Goal: Information Seeking & Learning: Learn about a topic

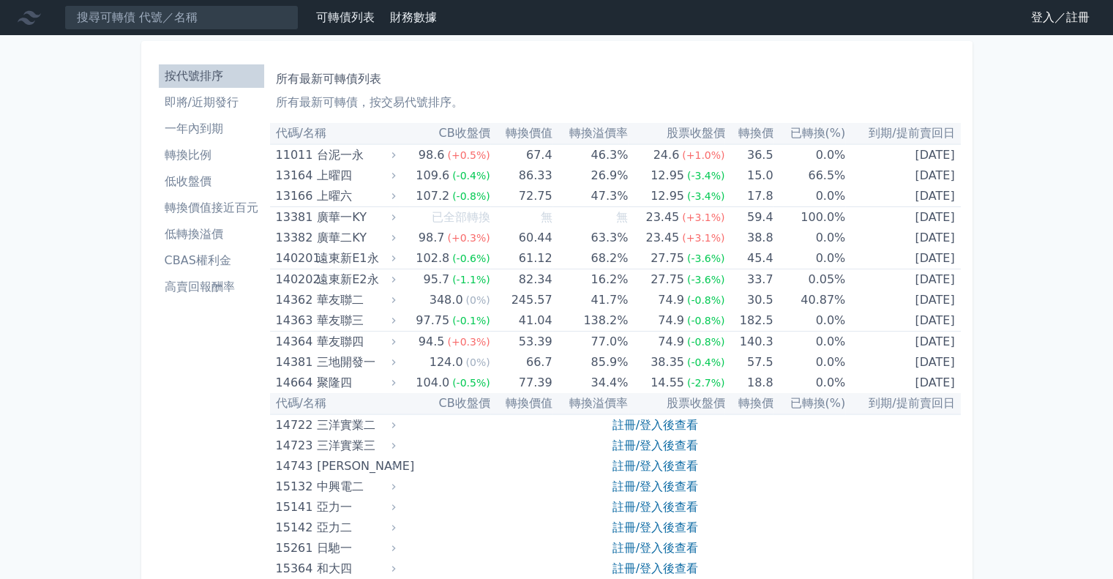
click at [1037, 17] on link "登入／註冊" at bounding box center [1060, 17] width 82 height 23
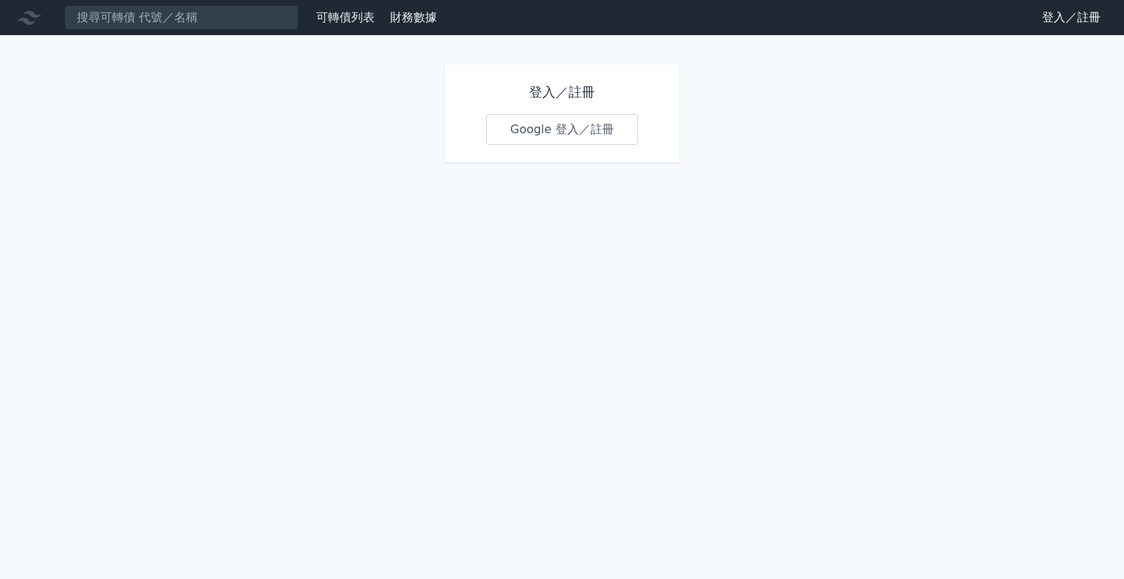
click at [579, 134] on link "Google 登入／註冊" at bounding box center [562, 129] width 152 height 31
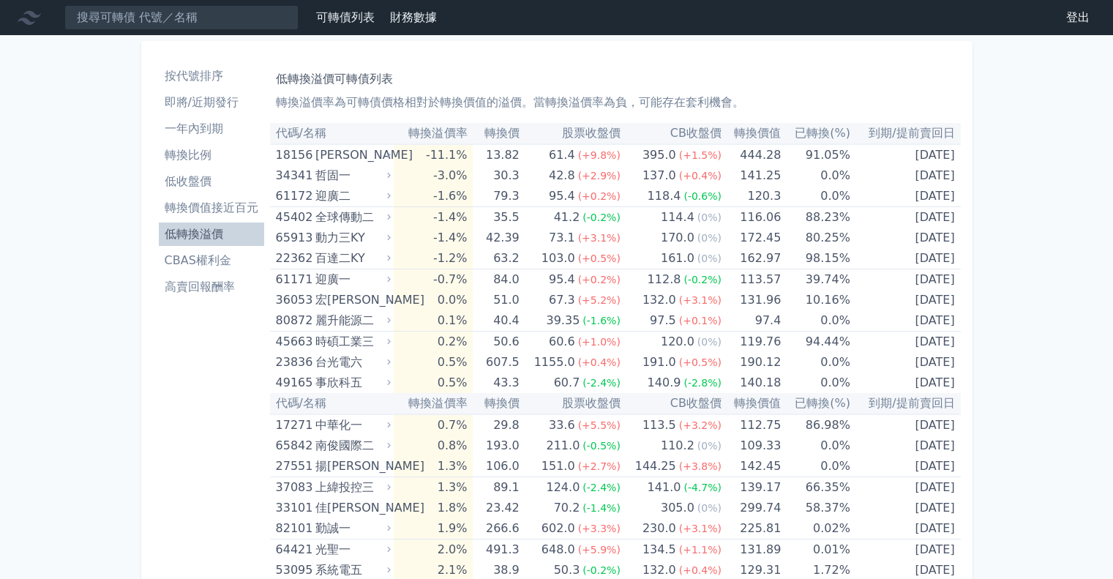
click at [221, 207] on li "轉換價值接近百元" at bounding box center [211, 208] width 105 height 18
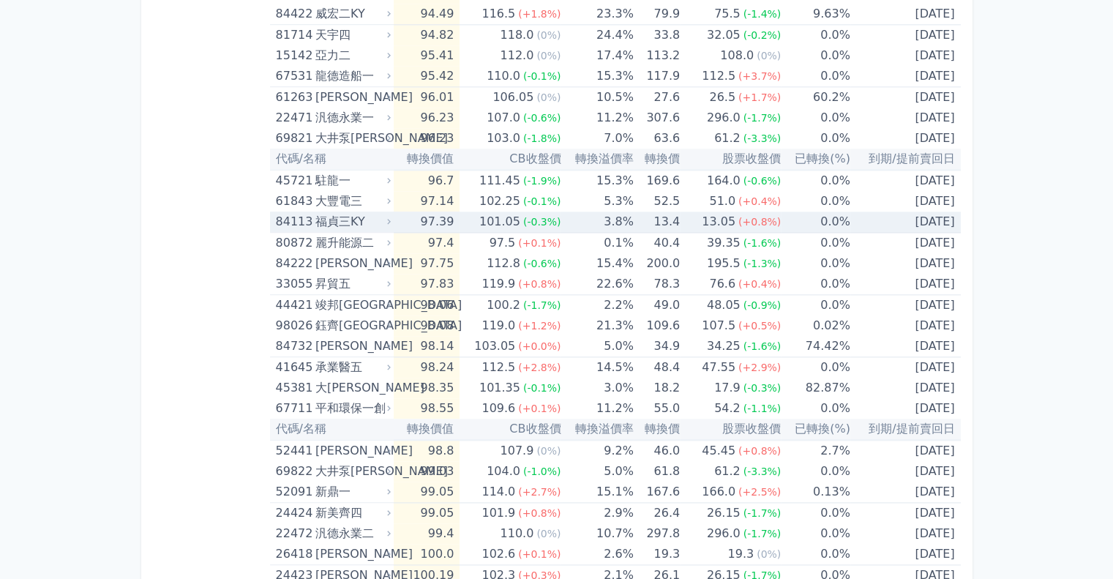
scroll to position [1902, 0]
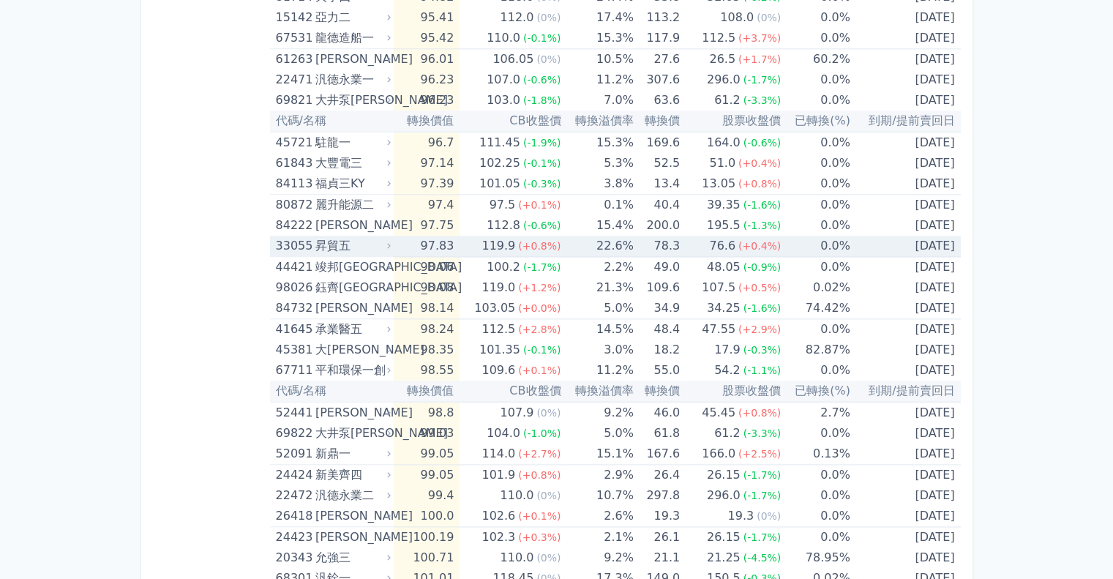
click at [344, 240] on div "昇貿五" at bounding box center [351, 246] width 72 height 20
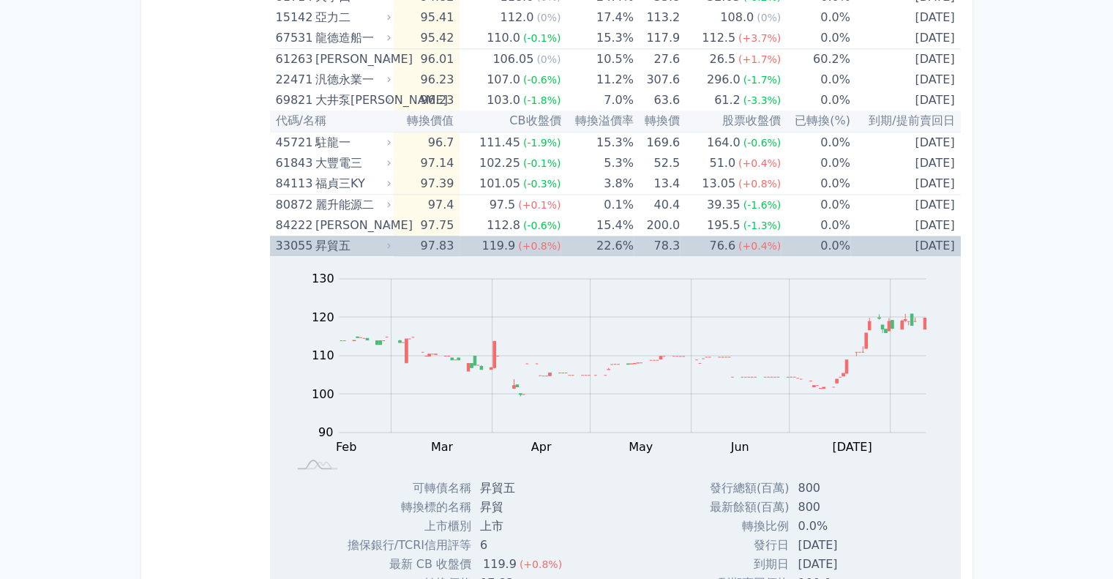
click at [344, 240] on div "昇貿五" at bounding box center [351, 246] width 72 height 20
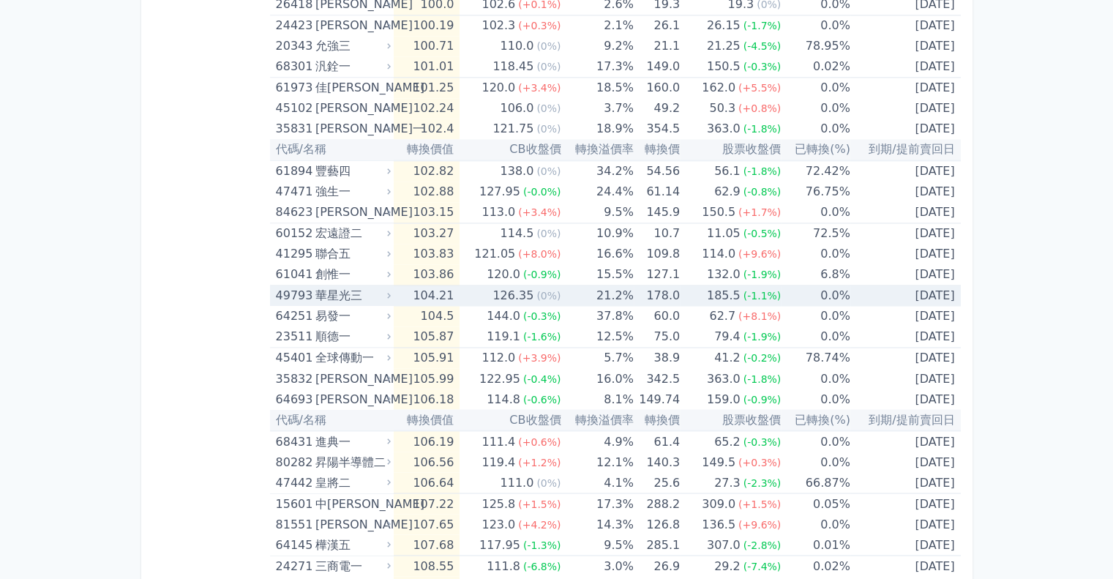
scroll to position [2414, 0]
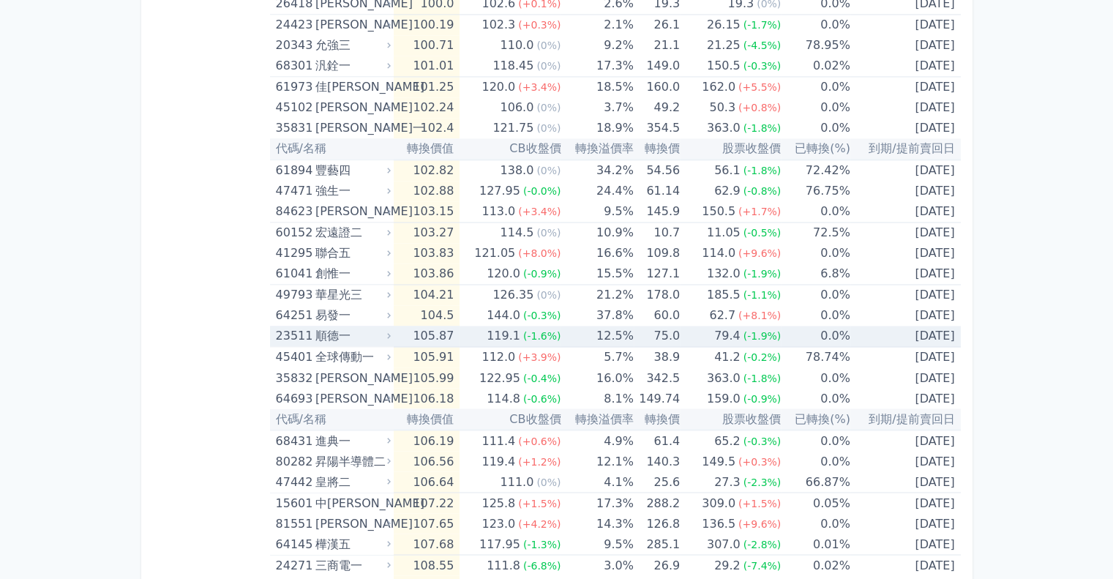
click at [356, 328] on div "順德一" at bounding box center [351, 336] width 72 height 20
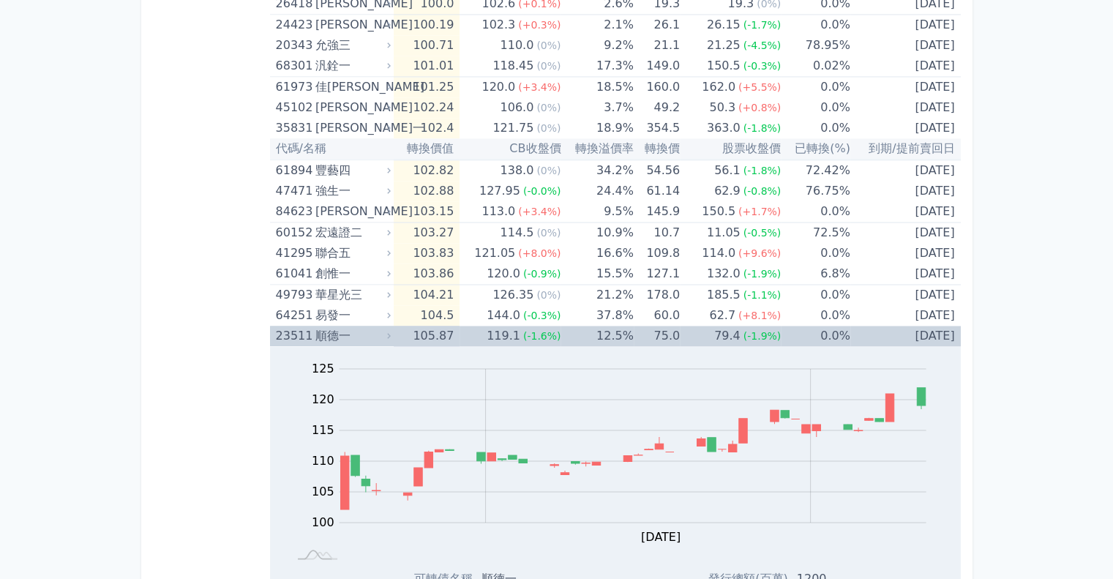
click at [356, 328] on div "順德一" at bounding box center [351, 336] width 72 height 20
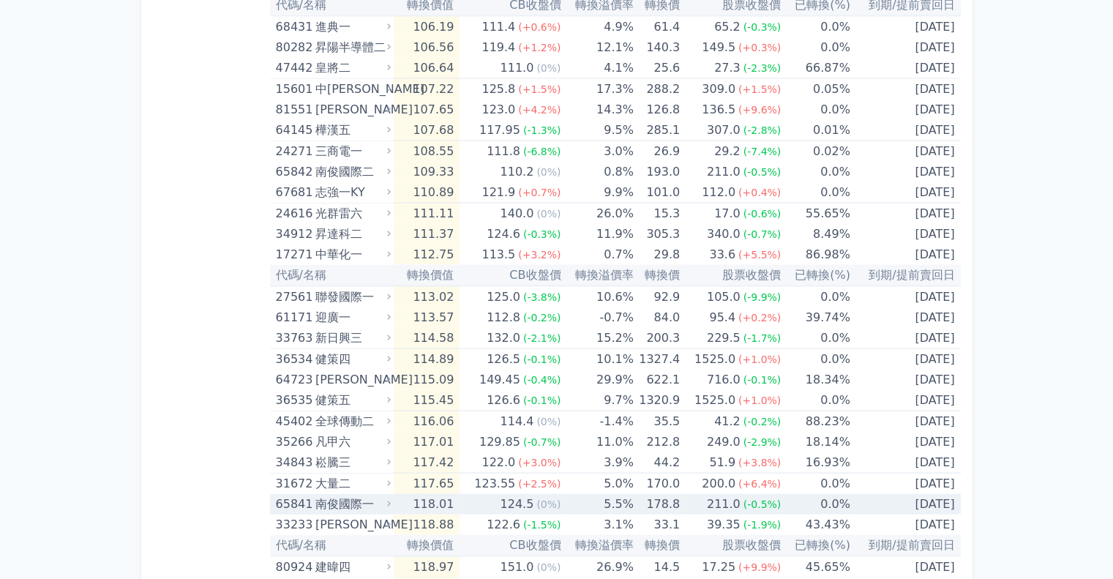
scroll to position [2853, 0]
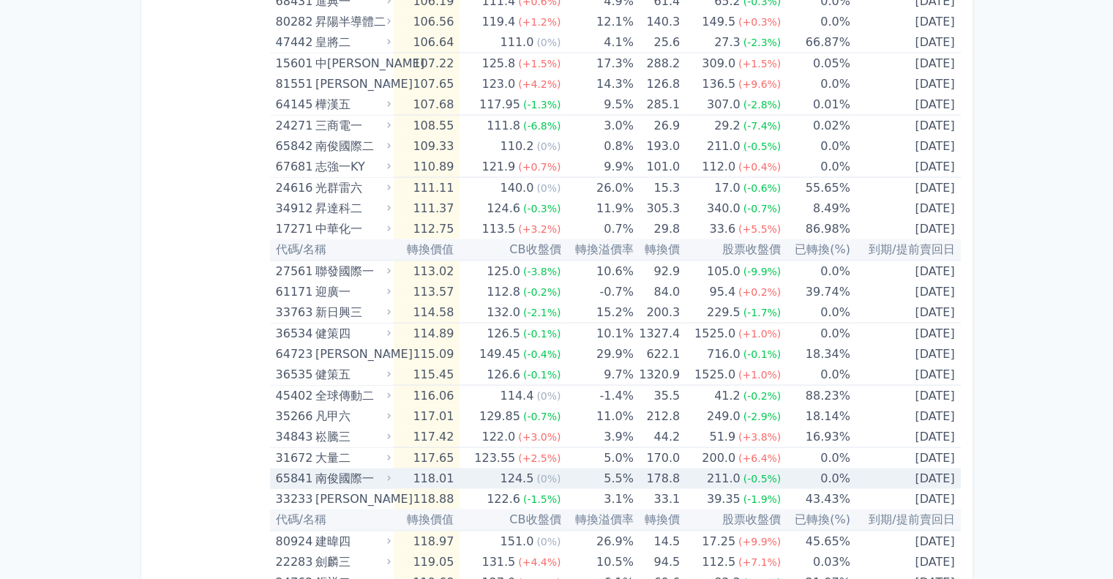
click at [357, 474] on div "南俊國際一" at bounding box center [351, 478] width 72 height 20
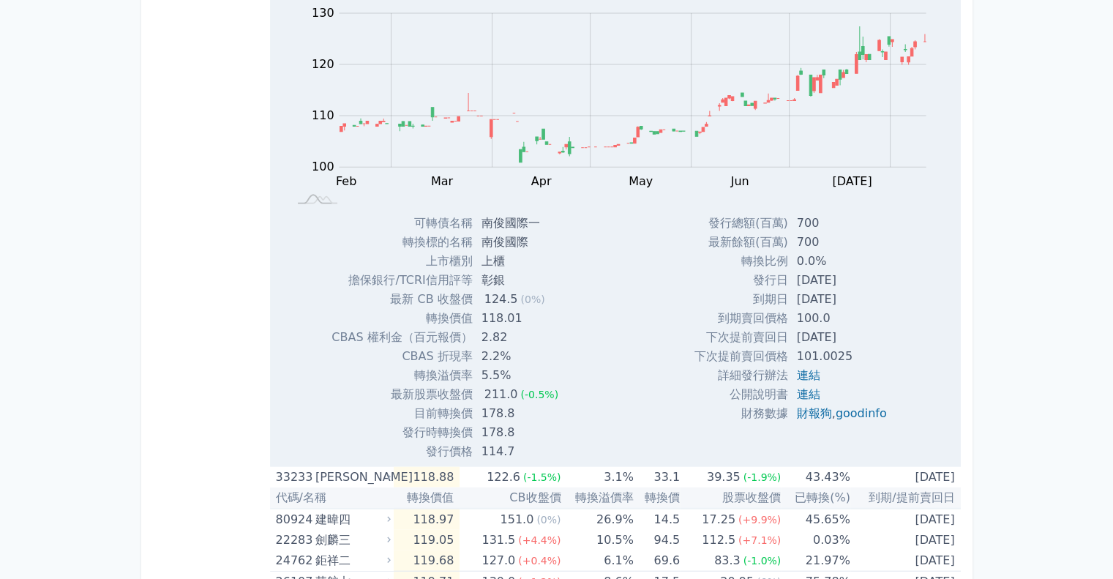
scroll to position [3398, 0]
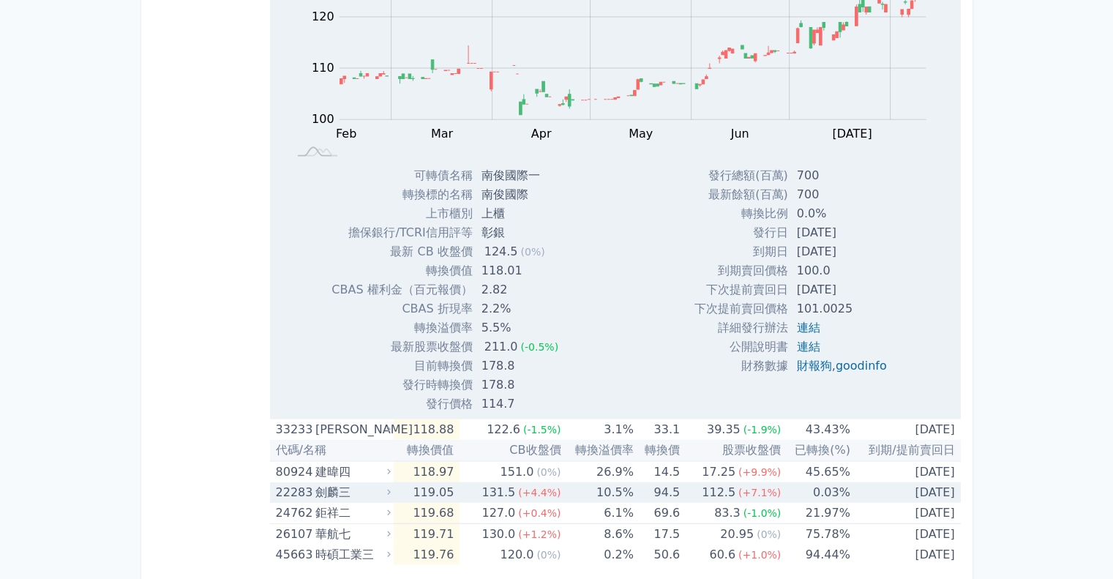
click at [307, 482] on div "22283" at bounding box center [294, 492] width 36 height 20
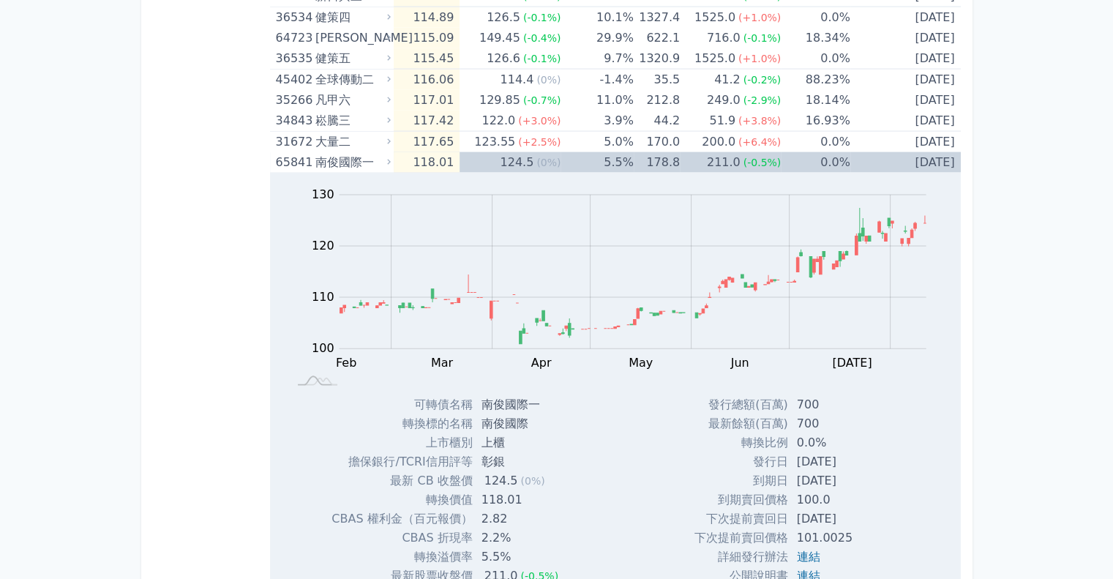
scroll to position [3179, 0]
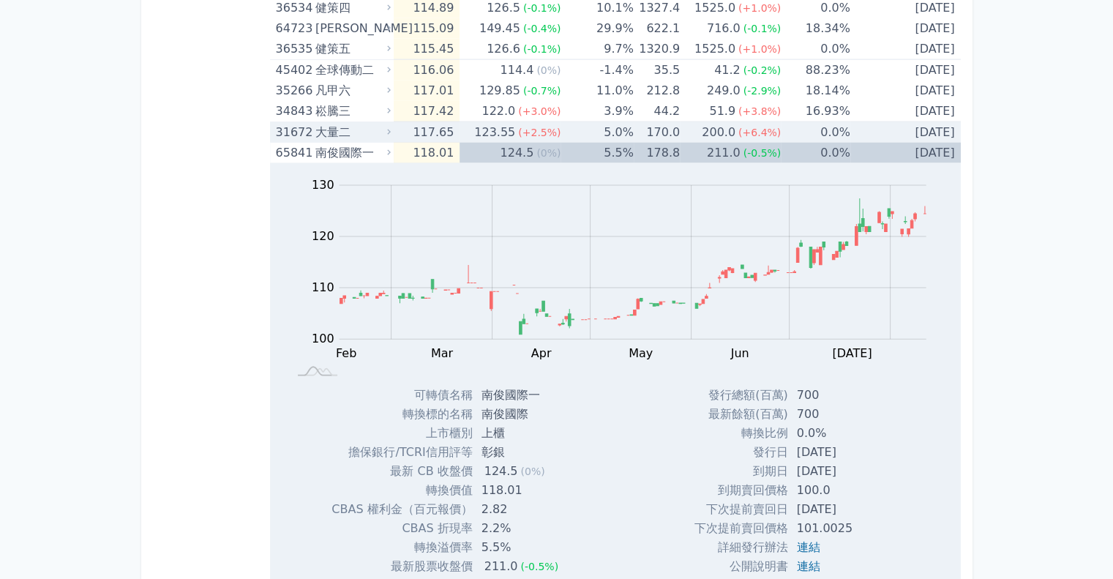
click at [432, 124] on td "117.65" at bounding box center [427, 132] width 66 height 21
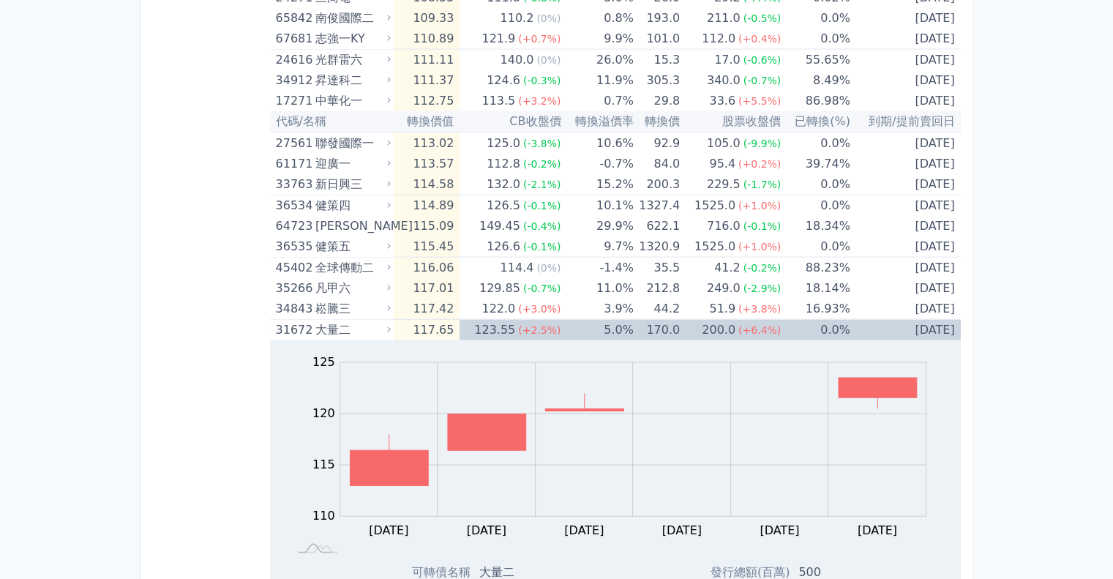
scroll to position [2813, 0]
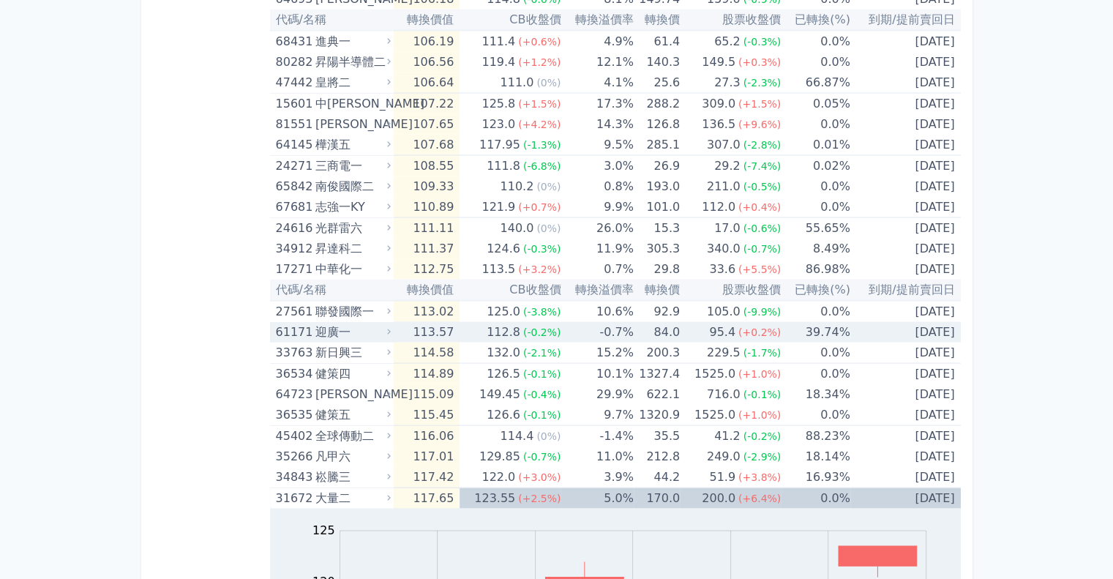
click at [424, 322] on td "113.57" at bounding box center [427, 332] width 66 height 20
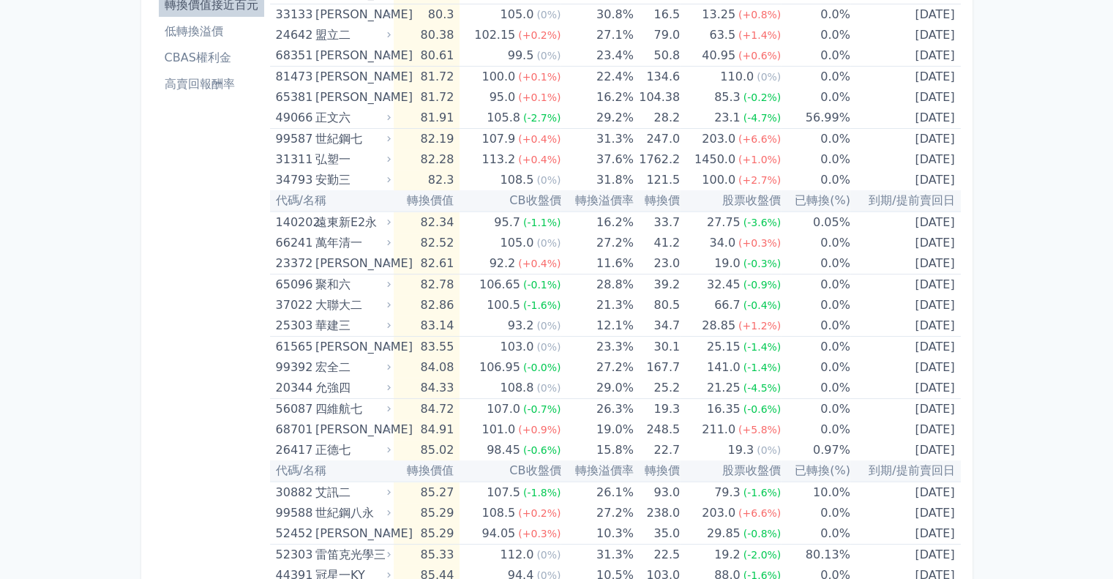
scroll to position [0, 0]
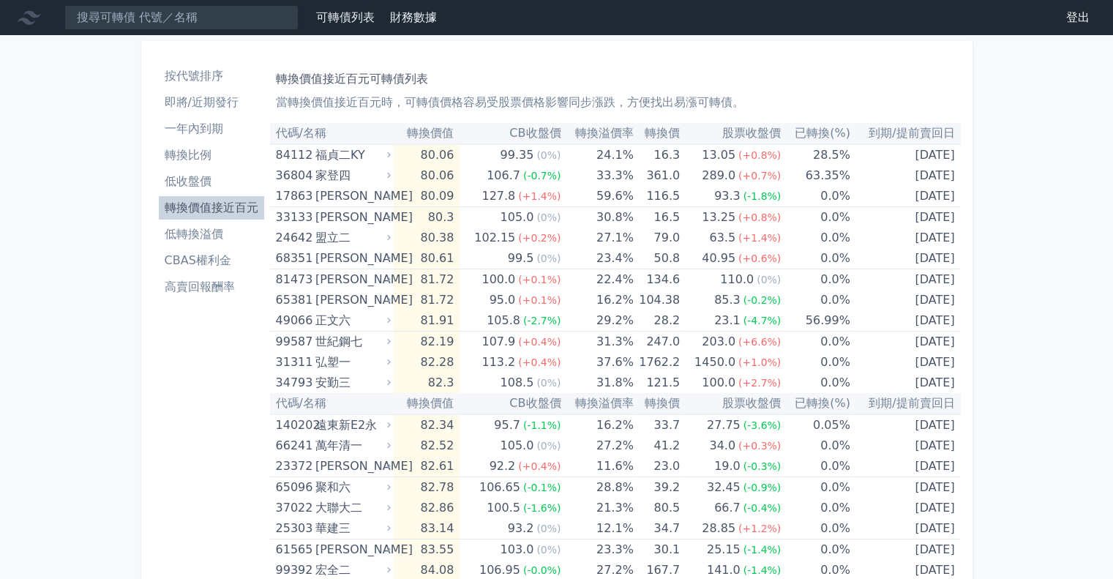
click at [206, 102] on li "即將/近期發行" at bounding box center [211, 103] width 105 height 18
